Goal: Task Accomplishment & Management: Manage account settings

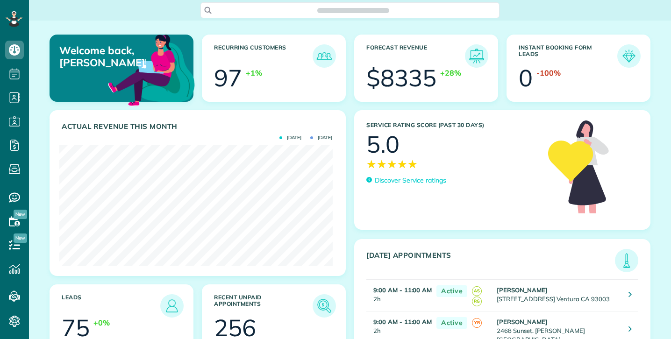
scroll to position [121, 273]
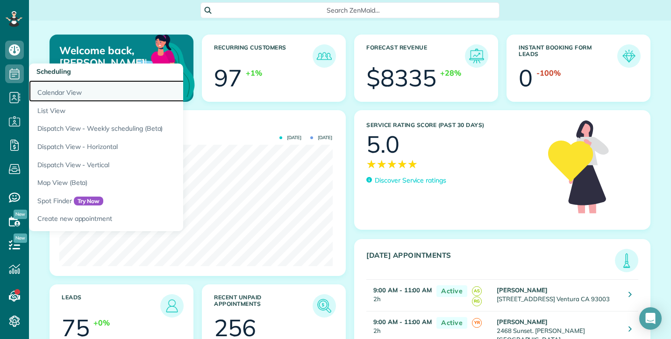
click at [71, 93] on link "Calendar View" at bounding box center [146, 90] width 234 height 21
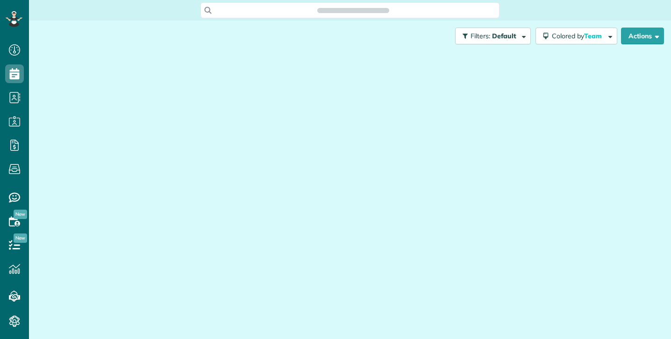
scroll to position [4, 4]
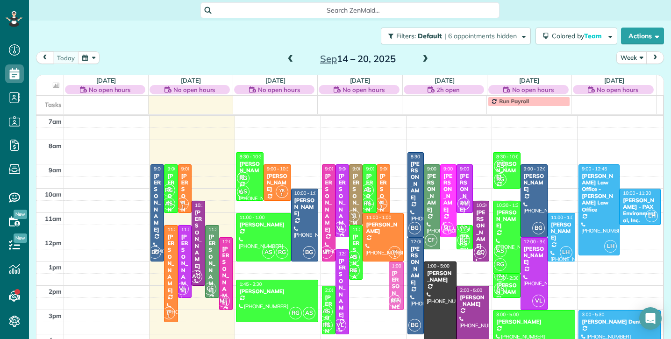
drag, startPoint x: 389, startPoint y: 181, endPoint x: 366, endPoint y: 280, distance: 101.7
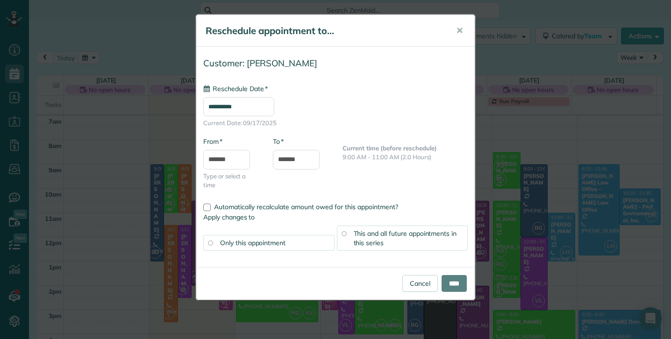
type input "**********"
drag, startPoint x: 460, startPoint y: 286, endPoint x: 455, endPoint y: 285, distance: 4.8
click at [460, 286] on input "****" at bounding box center [453, 283] width 25 height 17
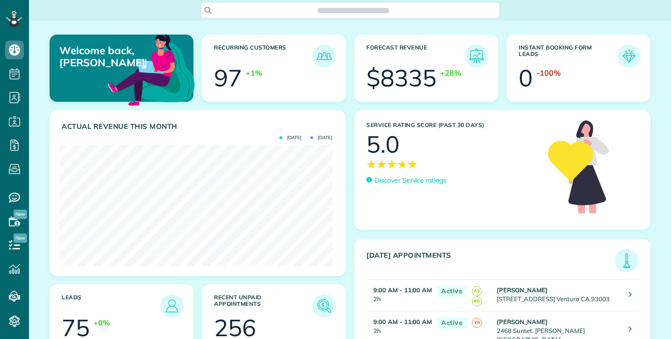
scroll to position [121, 273]
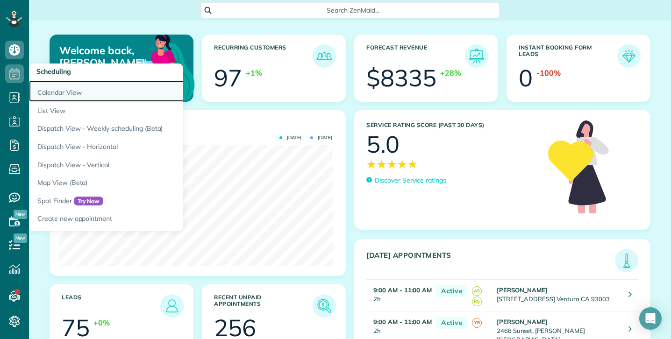
click at [66, 92] on link "Calendar View" at bounding box center [146, 90] width 234 height 21
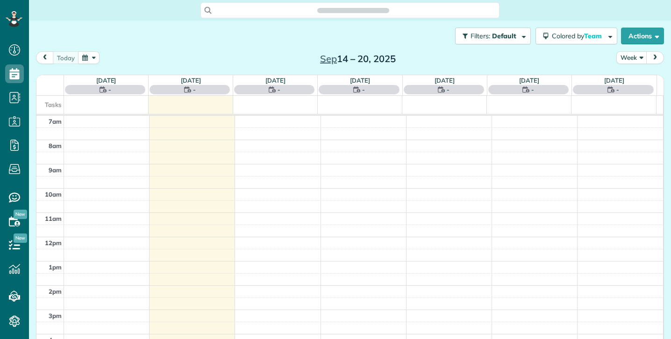
scroll to position [4, 4]
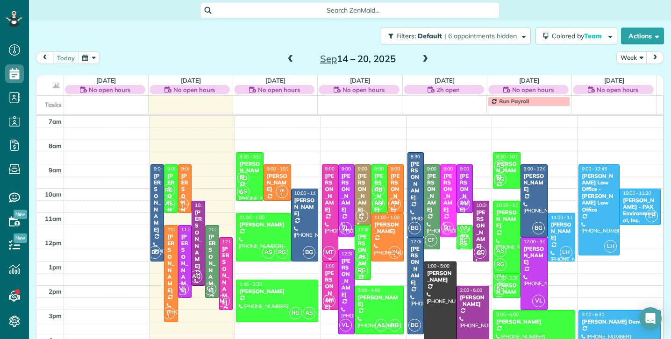
click at [324, 206] on div at bounding box center [329, 213] width 15 height 96
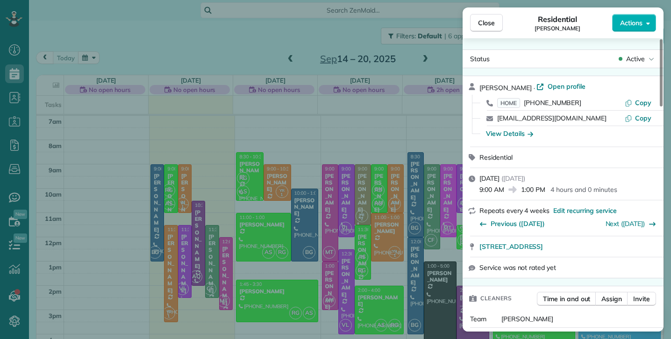
drag, startPoint x: 487, startPoint y: 23, endPoint x: 481, endPoint y: 35, distance: 12.7
click at [487, 23] on span "Close" at bounding box center [486, 22] width 17 height 9
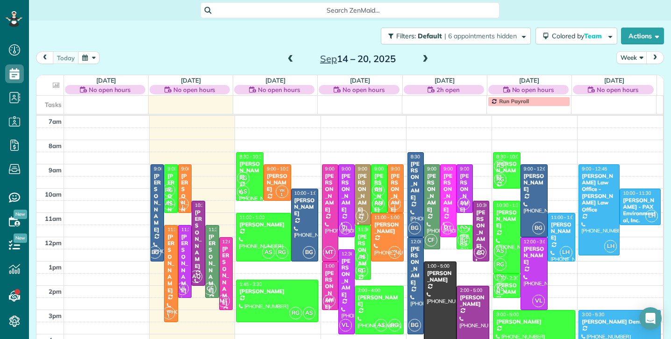
click at [325, 273] on div "[PERSON_NAME]" at bounding box center [330, 290] width 11 height 40
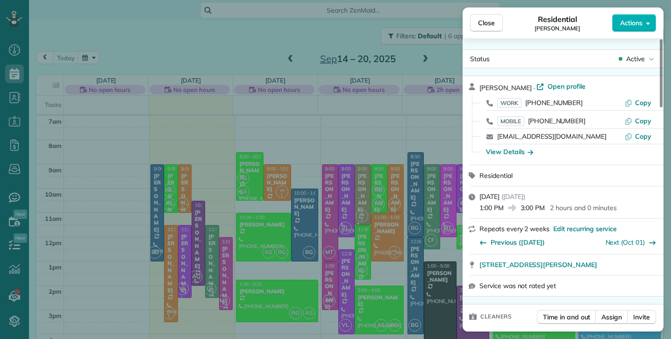
scroll to position [0, 0]
